Goal: Information Seeking & Learning: Find contact information

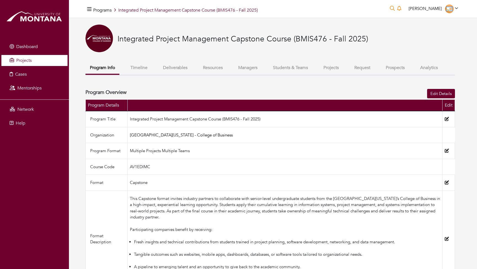
click at [28, 58] on span "Projects" at bounding box center [23, 60] width 15 height 6
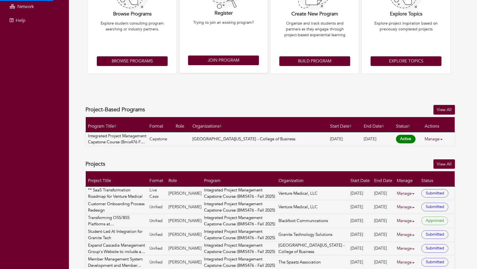
scroll to position [150, 0]
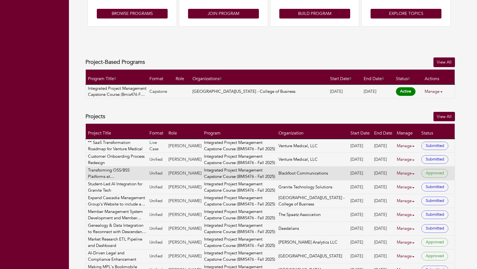
click at [404, 172] on link "Manage" at bounding box center [408, 173] width 22 height 11
click at [407, 186] on link "View" at bounding box center [418, 188] width 44 height 9
click at [406, 173] on link "Manage" at bounding box center [408, 173] width 22 height 11
click at [409, 187] on link "View" at bounding box center [418, 188] width 44 height 9
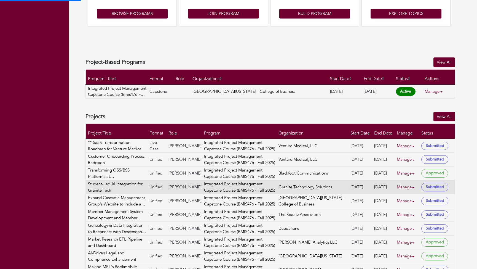
scroll to position [145, 0]
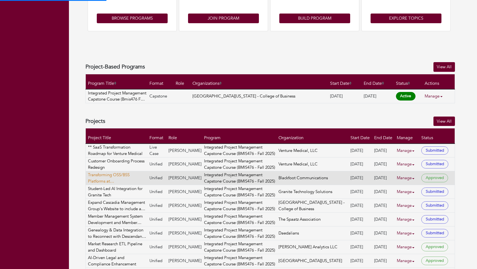
click at [122, 176] on link "Transforming OSS/BSS Platforms at [GEOGRAPHIC_DATA]" at bounding box center [117, 178] width 59 height 12
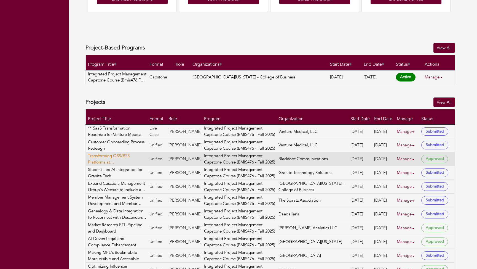
scroll to position [136, 0]
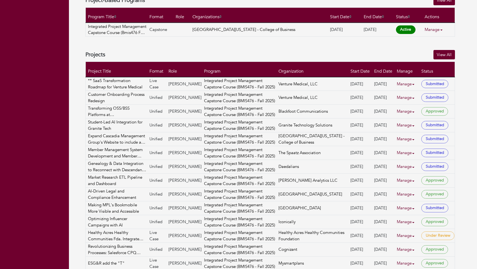
scroll to position [226, 0]
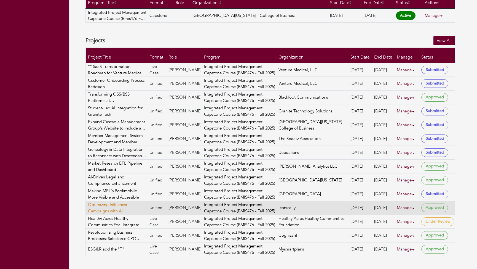
click at [118, 207] on link "Optimizing Influencer Campaigns with AI" at bounding box center [117, 207] width 59 height 12
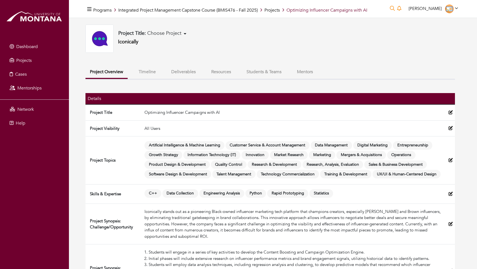
click at [304, 68] on button "Mentors" at bounding box center [305, 72] width 25 height 12
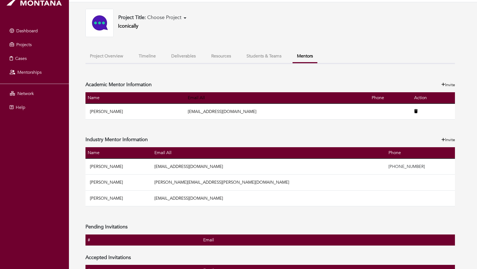
scroll to position [30, 0]
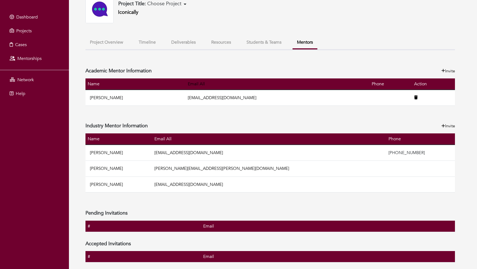
click at [440, 258] on th "Email" at bounding box center [328, 256] width 254 height 11
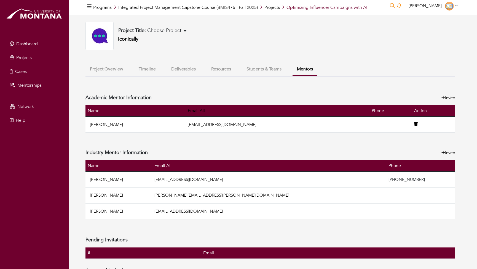
scroll to position [0, 0]
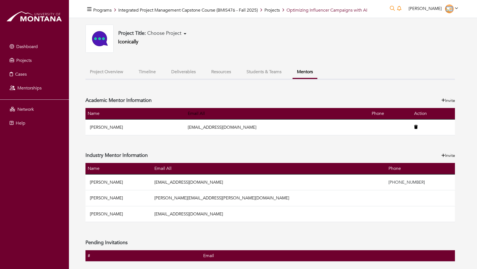
click at [266, 70] on button "Students & Teams" at bounding box center [264, 72] width 44 height 12
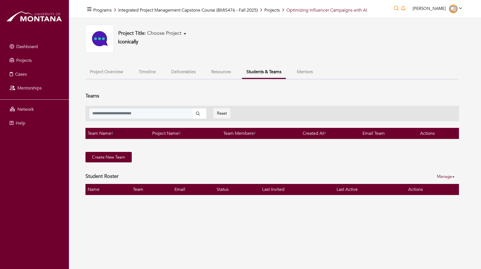
click at [225, 70] on button "Resources" at bounding box center [221, 72] width 29 height 12
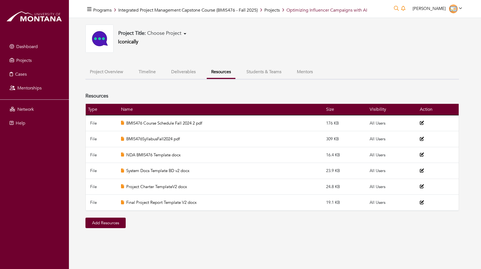
click at [187, 72] on button "Deliverables" at bounding box center [183, 72] width 33 height 12
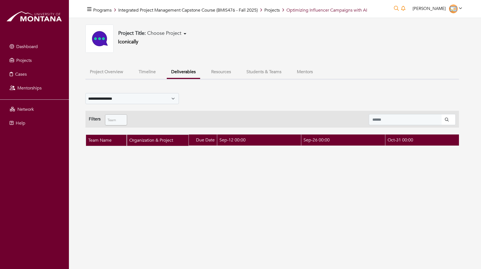
click at [143, 69] on button "Timeline" at bounding box center [147, 72] width 26 height 12
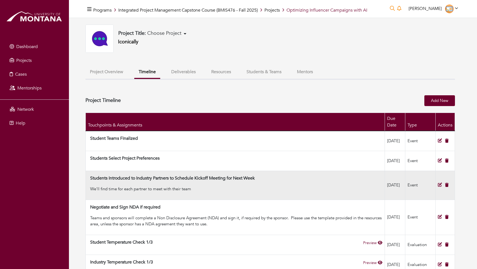
click at [439, 186] on icon at bounding box center [440, 184] width 4 height 4
click at [226, 181] on h4 "Students Introduced to Industry Partners to Schedule Kickoff Meeting for Next W…" at bounding box center [172, 177] width 165 height 5
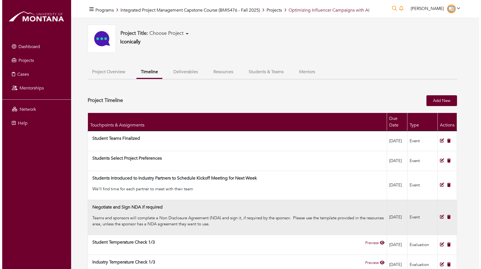
scroll to position [57, 0]
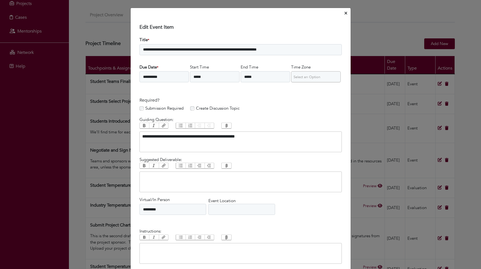
click at [345, 13] on icon "Close" at bounding box center [346, 13] width 2 height 2
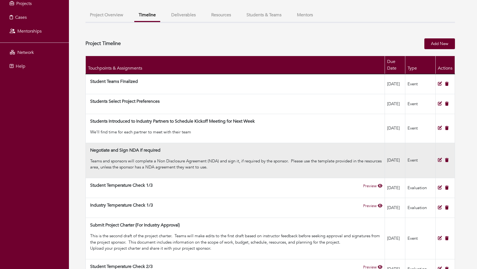
click at [204, 166] on div "Teams and sponsors will complete a Non Disclosure Agreement (NDA) and sign it, …" at bounding box center [236, 164] width 292 height 12
click at [439, 162] on icon at bounding box center [440, 160] width 4 height 4
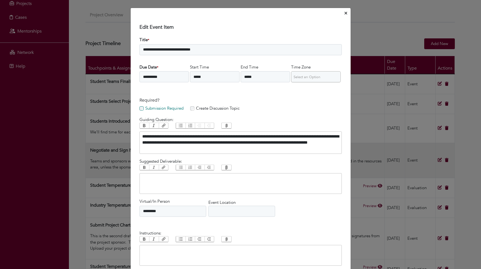
click at [439, 163] on div "**********" at bounding box center [240, 134] width 481 height 269
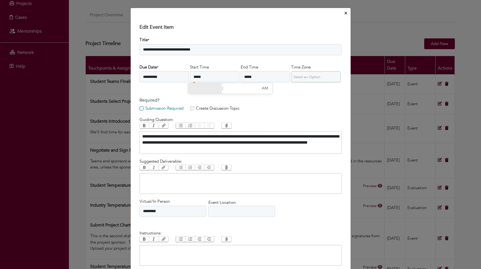
click at [225, 76] on input "*****" at bounding box center [215, 76] width 50 height 11
click at [154, 75] on input "**********" at bounding box center [165, 76] width 50 height 11
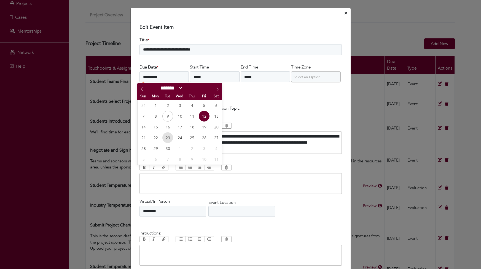
click at [166, 135] on span "23" at bounding box center [167, 137] width 11 height 11
type input "**********"
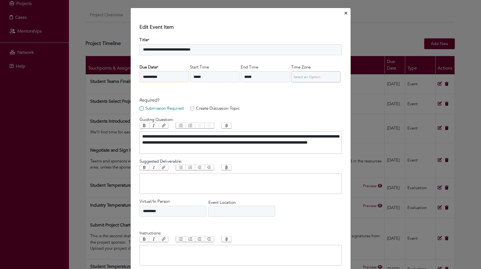
click at [173, 78] on input "**********" at bounding box center [165, 76] width 50 height 11
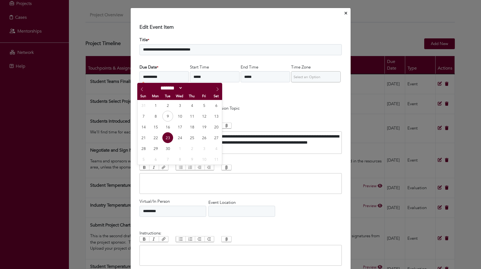
click at [266, 118] on div "**********" at bounding box center [241, 135] width 203 height 38
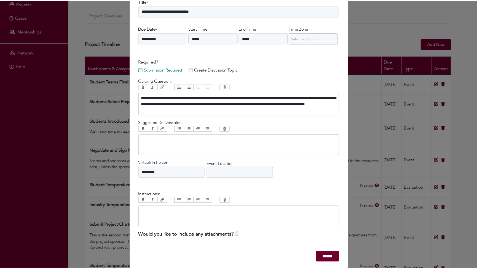
scroll to position [47, 0]
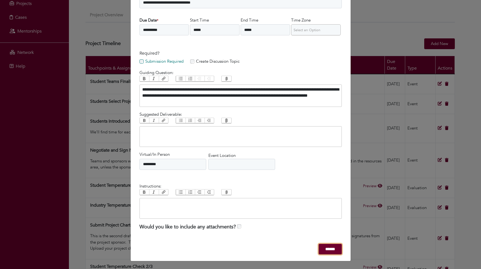
click at [324, 247] on input "******" at bounding box center [330, 249] width 23 height 11
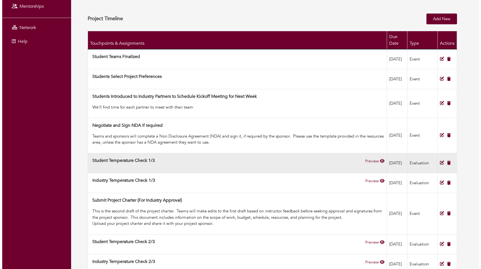
scroll to position [86, 0]
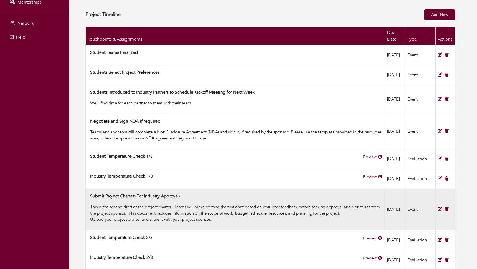
click at [439, 211] on icon at bounding box center [440, 209] width 4 height 4
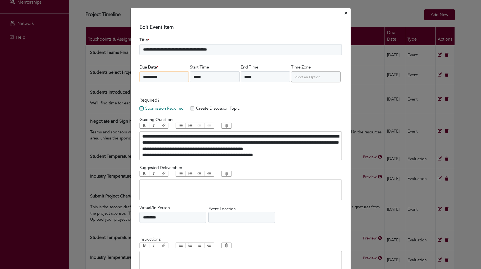
click at [164, 74] on input "**********" at bounding box center [165, 76] width 50 height 11
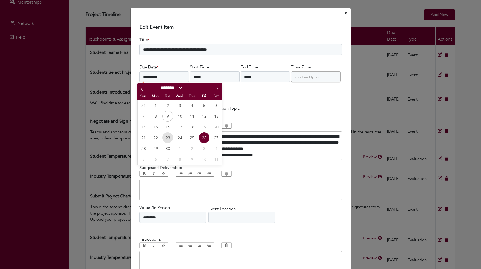
click at [167, 137] on span "23" at bounding box center [167, 137] width 11 height 11
type input "**********"
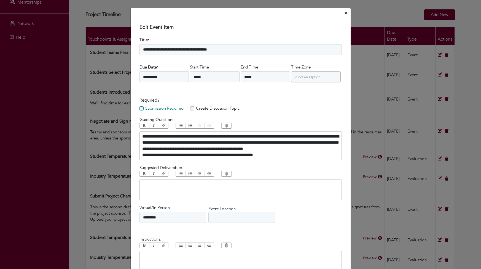
click at [295, 109] on div "Submission Required Create Discussion Topic" at bounding box center [241, 108] width 203 height 7
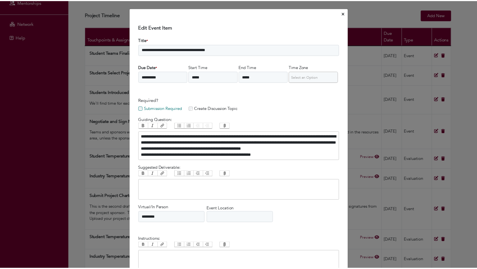
scroll to position [53, 0]
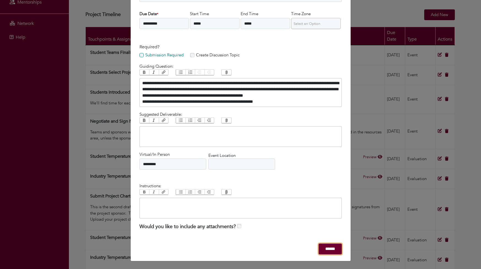
click at [328, 251] on input "******" at bounding box center [330, 248] width 23 height 11
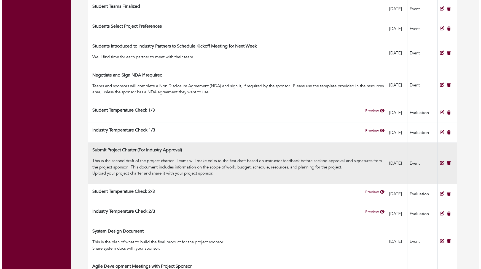
scroll to position [179, 0]
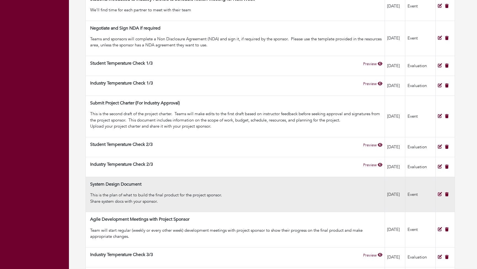
click at [440, 196] on icon at bounding box center [440, 194] width 4 height 4
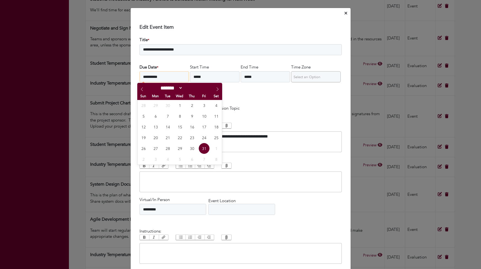
click at [177, 80] on input "**********" at bounding box center [165, 76] width 50 height 11
click at [216, 90] on icon at bounding box center [218, 89] width 4 height 4
select select "**"
click at [169, 117] on span "4" at bounding box center [167, 116] width 11 height 11
type input "**********"
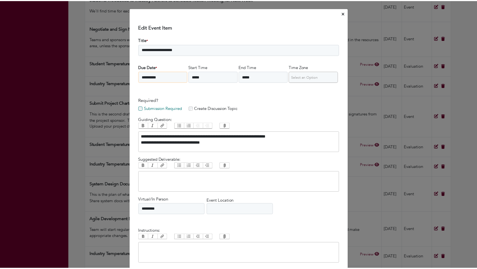
scroll to position [45, 0]
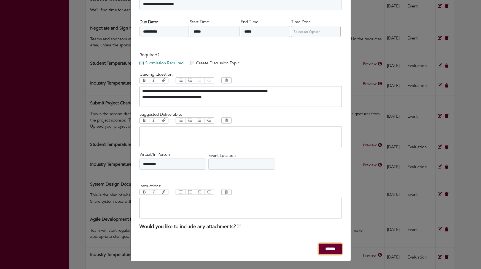
click at [327, 248] on input "******" at bounding box center [330, 248] width 23 height 11
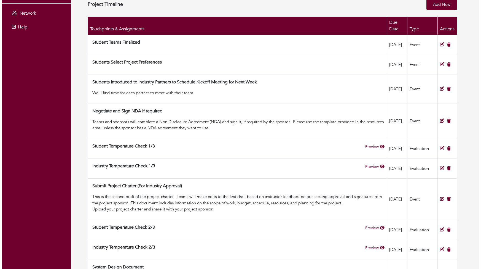
scroll to position [89, 0]
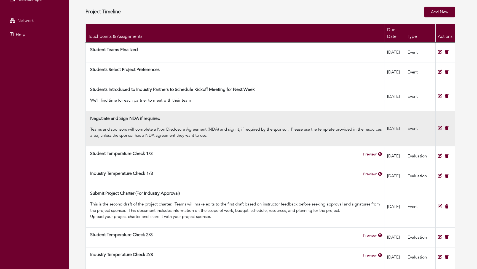
click at [439, 130] on icon at bounding box center [440, 128] width 4 height 4
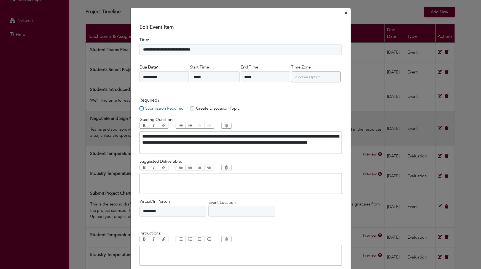
click at [439, 131] on div "**********" at bounding box center [240, 134] width 481 height 269
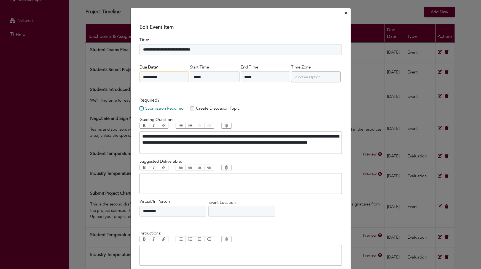
click at [169, 79] on input "**********" at bounding box center [165, 76] width 50 height 11
click at [274, 100] on h4 "Required?" at bounding box center [241, 100] width 203 height 5
click at [340, 13] on div "**********" at bounding box center [240, 158] width 221 height 300
click at [345, 9] on div "**********" at bounding box center [240, 158] width 221 height 300
click at [345, 12] on icon "Close" at bounding box center [346, 13] width 2 height 4
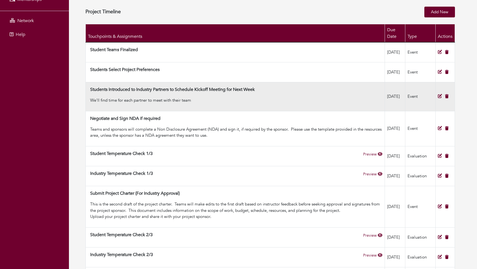
click at [441, 98] on icon at bounding box center [440, 96] width 4 height 4
select select "*"
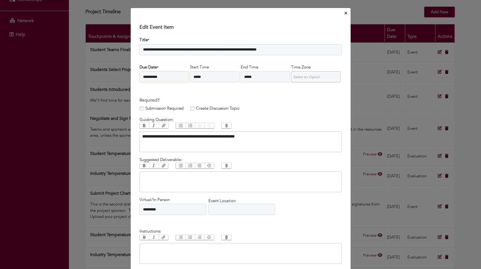
click at [170, 77] on input "**********" at bounding box center [165, 76] width 50 height 11
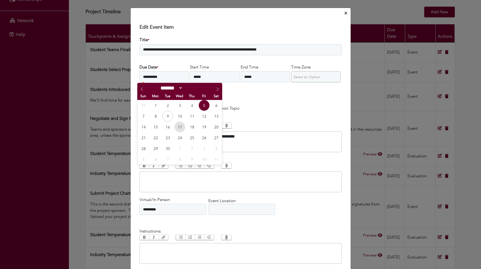
click at [179, 126] on span "17" at bounding box center [180, 126] width 11 height 11
type input "**********"
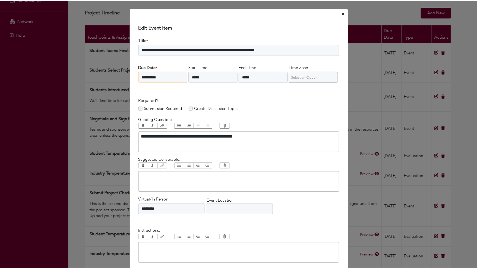
scroll to position [45, 0]
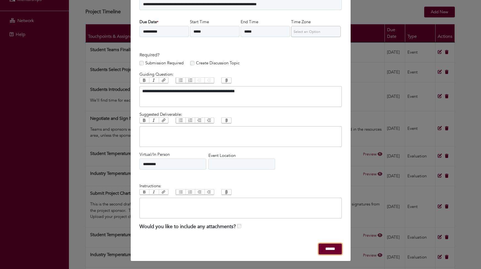
click at [327, 251] on input "******" at bounding box center [330, 248] width 23 height 11
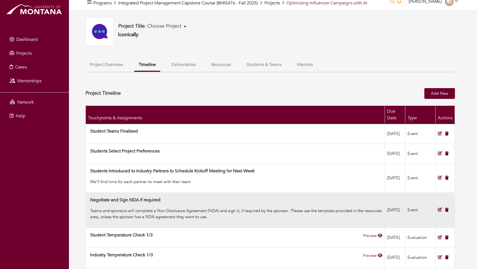
scroll to position [0, 0]
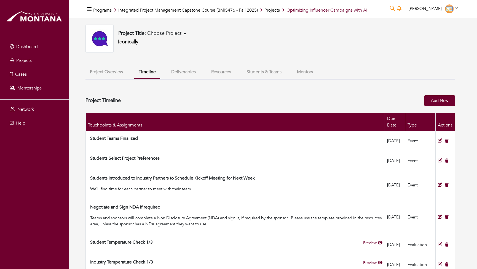
click at [297, 69] on button "Mentors" at bounding box center [305, 72] width 25 height 12
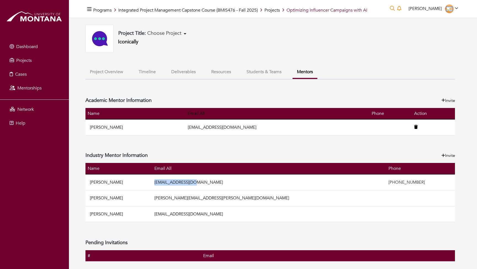
drag, startPoint x: 239, startPoint y: 183, endPoint x: 198, endPoint y: 183, distance: 41.9
click at [198, 183] on td "[EMAIL_ADDRESS][DOMAIN_NAME]" at bounding box center [269, 182] width 234 height 16
copy link "[EMAIL_ADDRESS][DOMAIN_NAME]"
click at [66, 15] on div at bounding box center [34, 17] width 69 height 34
drag, startPoint x: 257, startPoint y: 196, endPoint x: 193, endPoint y: 198, distance: 64.3
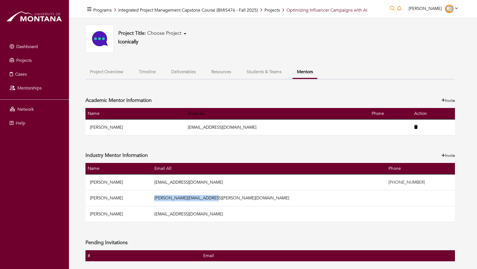
click at [193, 198] on tr "[PERSON_NAME] [PERSON_NAME][EMAIL_ADDRESS][PERSON_NAME][DOMAIN_NAME]" at bounding box center [271, 198] width 370 height 16
copy tr "[PERSON_NAME][EMAIL_ADDRESS][PERSON_NAME][DOMAIN_NAME]"
drag, startPoint x: 247, startPoint y: 214, endPoint x: 198, endPoint y: 211, distance: 49.8
click at [198, 211] on td "[EMAIL_ADDRESS][DOMAIN_NAME]" at bounding box center [269, 214] width 234 height 16
copy link "[EMAIL_ADDRESS][DOMAIN_NAME]"
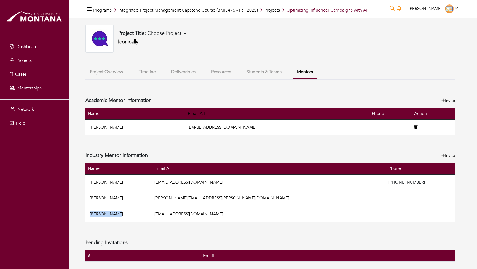
drag, startPoint x: 121, startPoint y: 214, endPoint x: 89, endPoint y: 214, distance: 32.0
click at [89, 214] on td "[PERSON_NAME]" at bounding box center [119, 214] width 67 height 16
copy link "[PERSON_NAME]"
drag, startPoint x: 123, startPoint y: 198, endPoint x: 91, endPoint y: 198, distance: 32.6
click at [91, 198] on td "[PERSON_NAME]" at bounding box center [119, 198] width 67 height 16
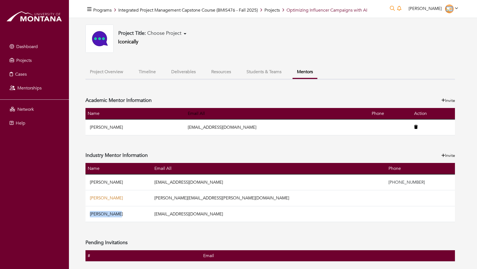
copy link "[PERSON_NAME]"
drag, startPoint x: 120, startPoint y: 182, endPoint x: 90, endPoint y: 182, distance: 30.3
click at [90, 182] on td "[PERSON_NAME]" at bounding box center [119, 182] width 67 height 16
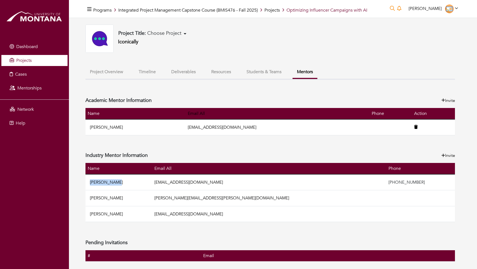
copy link "[PERSON_NAME]"
click at [27, 58] on span "Projects" at bounding box center [23, 60] width 15 height 6
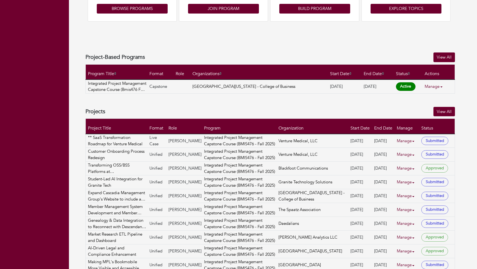
scroll to position [226, 0]
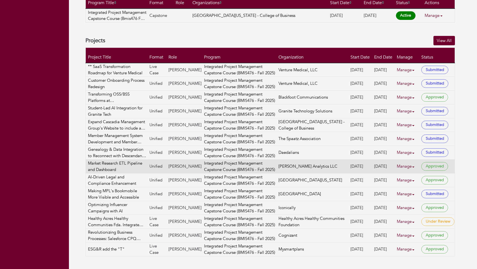
click at [404, 167] on link "Manage" at bounding box center [408, 166] width 22 height 11
click at [405, 183] on link "View" at bounding box center [418, 181] width 44 height 9
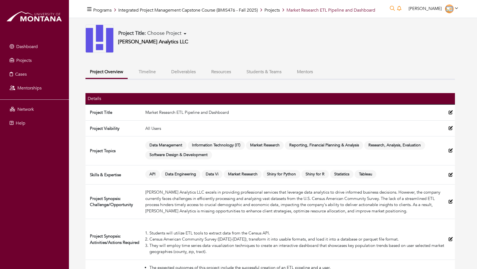
click at [299, 72] on button "Mentors" at bounding box center [305, 72] width 25 height 12
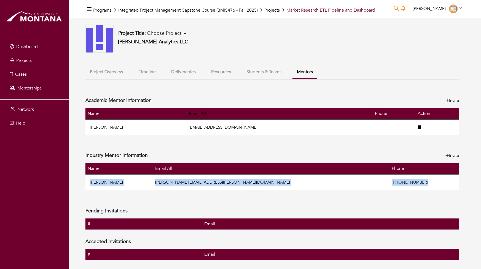
drag, startPoint x: 87, startPoint y: 183, endPoint x: 369, endPoint y: 185, distance: 281.1
click at [369, 185] on tr "Ryan Morton [EMAIL_ADDRESS][PERSON_NAME][DOMAIN_NAME] [PHONE_NUMBER]" at bounding box center [273, 182] width 374 height 16
copy tr "Ryan Morton [EMAIL_ADDRESS][PERSON_NAME][DOMAIN_NAME] [PHONE_NUMBER]"
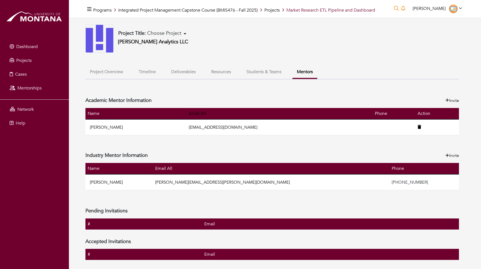
click at [312, 199] on div "Academic Mentor Information Invite Name Email All Phone Action [PERSON_NAME] [E…" at bounding box center [273, 176] width 374 height 167
drag, startPoint x: 239, startPoint y: 183, endPoint x: 200, endPoint y: 180, distance: 39.8
click at [200, 180] on td "[PERSON_NAME][EMAIL_ADDRESS][PERSON_NAME][DOMAIN_NAME]" at bounding box center [271, 182] width 237 height 16
click at [195, 197] on div "Academic Mentor Information Invite Name Email All Phone Action [PERSON_NAME] [E…" at bounding box center [273, 176] width 374 height 167
click at [278, 11] on link "Projects" at bounding box center [272, 10] width 15 height 6
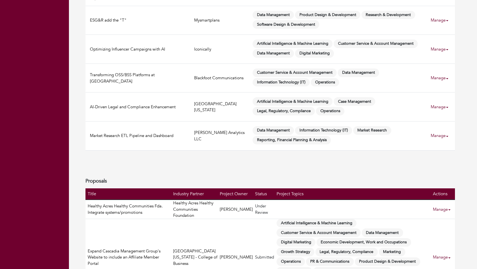
scroll to position [172, 0]
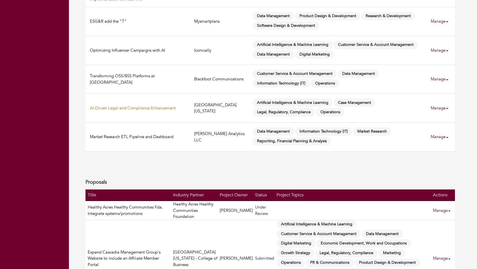
click at [137, 106] on link "AI-Driven Legal and Compliance Enhancement" at bounding box center [133, 108] width 86 height 6
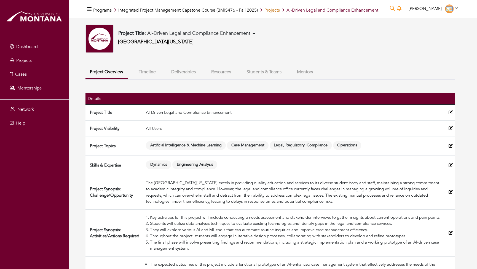
click at [273, 10] on link "Projects" at bounding box center [272, 10] width 15 height 6
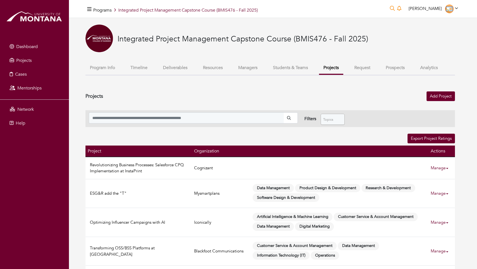
click at [296, 66] on button "Students & Teams" at bounding box center [291, 68] width 44 height 12
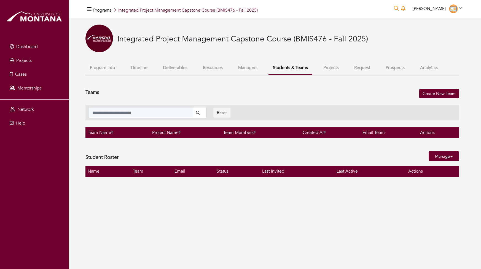
click at [337, 68] on button "Projects" at bounding box center [331, 68] width 24 height 12
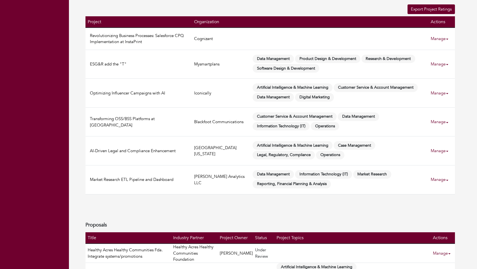
scroll to position [134, 0]
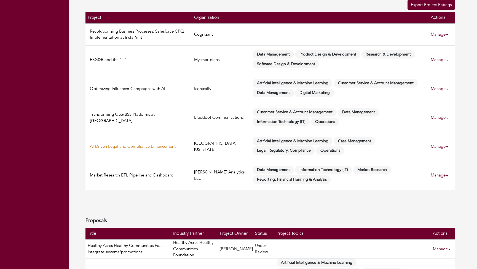
click at [157, 148] on link "AI-Driven Legal and Compliance Enhancement" at bounding box center [133, 146] width 86 height 6
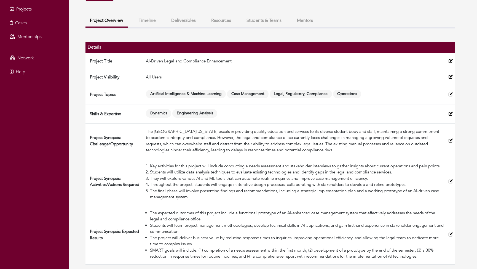
scroll to position [57, 0]
click at [302, 15] on button "Mentors" at bounding box center [305, 21] width 25 height 12
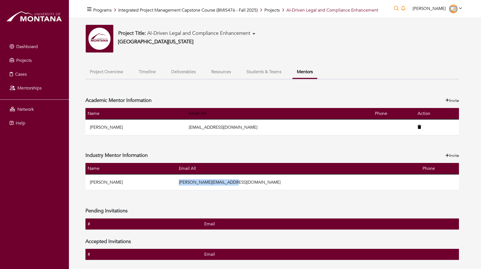
drag, startPoint x: 252, startPoint y: 182, endPoint x: 190, endPoint y: 182, distance: 62.6
click at [190, 182] on tr "[PERSON_NAME] [PERSON_NAME][EMAIL_ADDRESS][DOMAIN_NAME]" at bounding box center [273, 182] width 374 height 16
copy tr "[PERSON_NAME][EMAIL_ADDRESS][DOMAIN_NAME]"
click at [179, 199] on div "Academic Mentor Information Invite Name Email All Phone Action [PERSON_NAME] [E…" at bounding box center [273, 176] width 374 height 167
drag, startPoint x: 270, startPoint y: 32, endPoint x: 148, endPoint y: 34, distance: 121.4
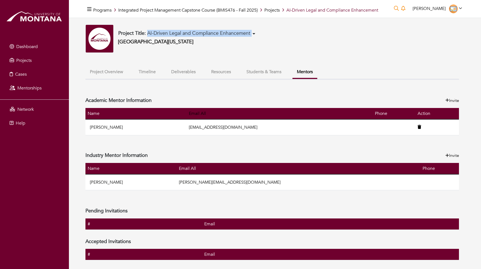
click at [148, 34] on div "Project Title: AI-Driven Legal and Compliance Enhancement Revolutionizing Busin…" at bounding box center [273, 39] width 374 height 28
copy button "AI-Driven Legal and Compliance Enhancement"
